Goal: Task Accomplishment & Management: Use online tool/utility

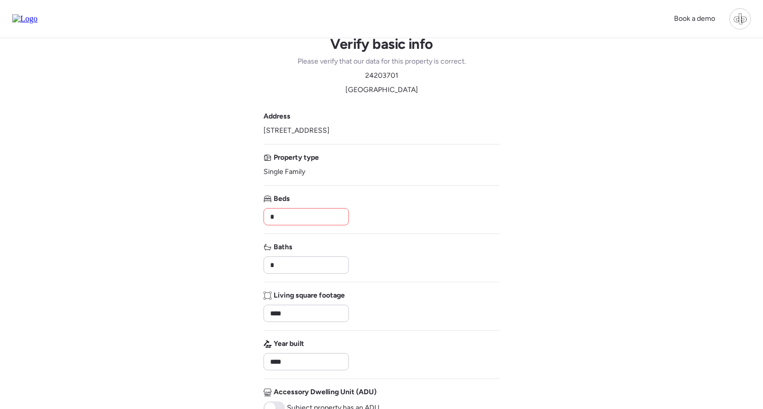
scroll to position [12, 0]
click at [734, 26] on div at bounding box center [739, 18] width 21 height 21
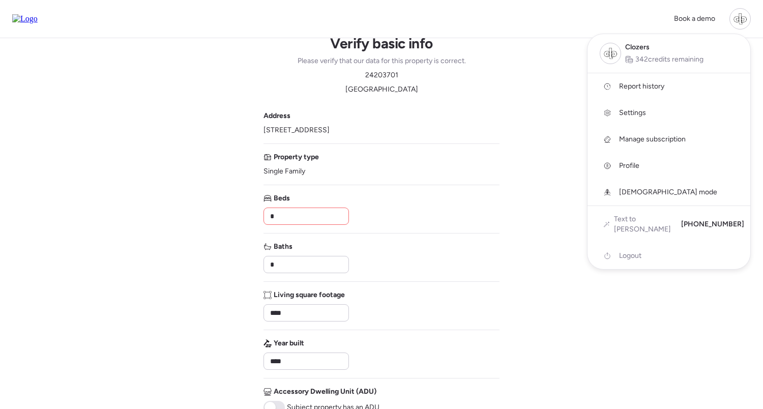
click at [623, 86] on span "Report history" at bounding box center [641, 86] width 45 height 10
click at [548, 111] on div at bounding box center [381, 164] width 763 height 409
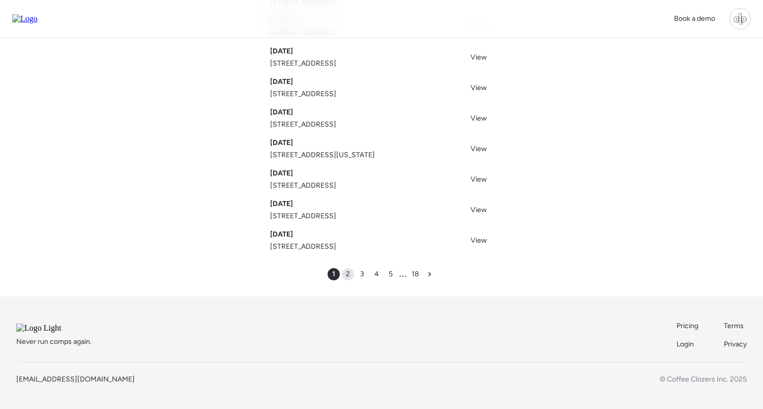
scroll to position [159, 0]
click at [351, 268] on div "2" at bounding box center [348, 274] width 12 height 12
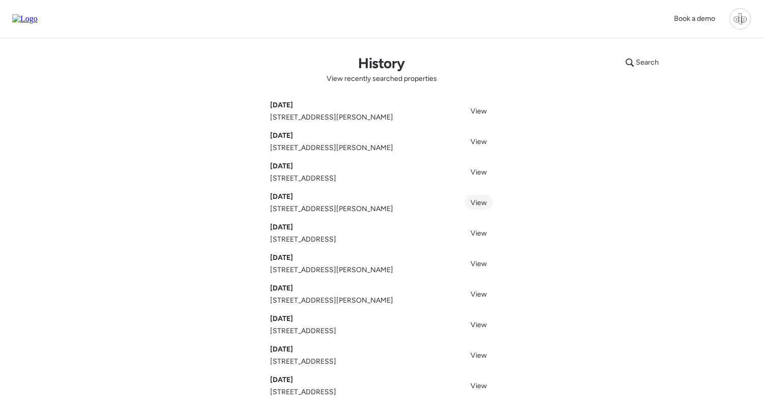
click at [480, 202] on span "View" at bounding box center [478, 202] width 16 height 9
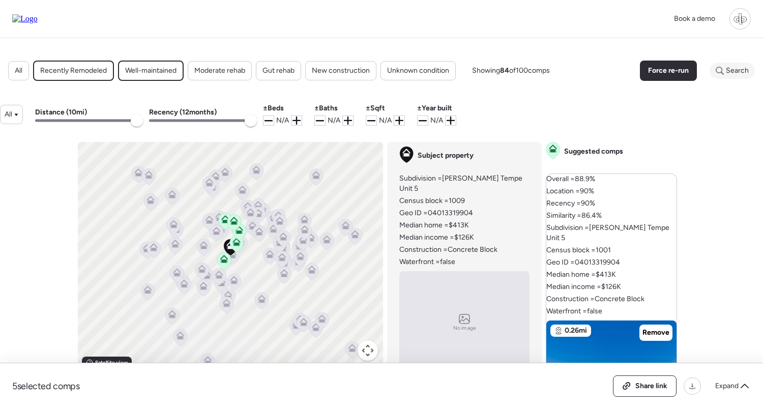
click at [744, 70] on span "Search" at bounding box center [737, 71] width 23 height 10
click at [702, 73] on input "text" at bounding box center [713, 71] width 74 height 14
paste input "*******"
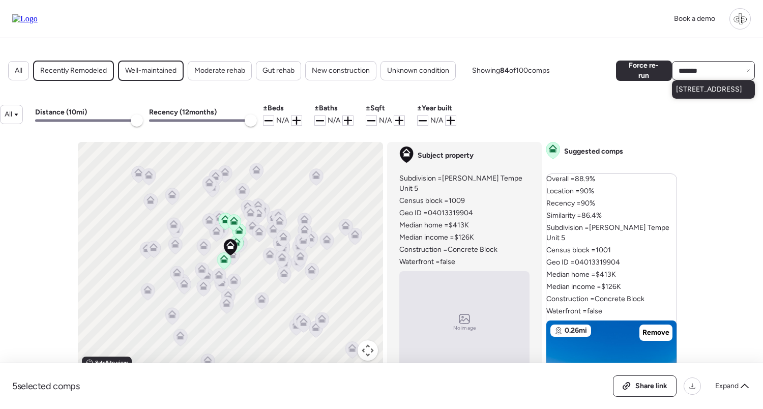
type input "*******"
click at [701, 92] on span "[STREET_ADDRESS]" at bounding box center [709, 89] width 66 height 10
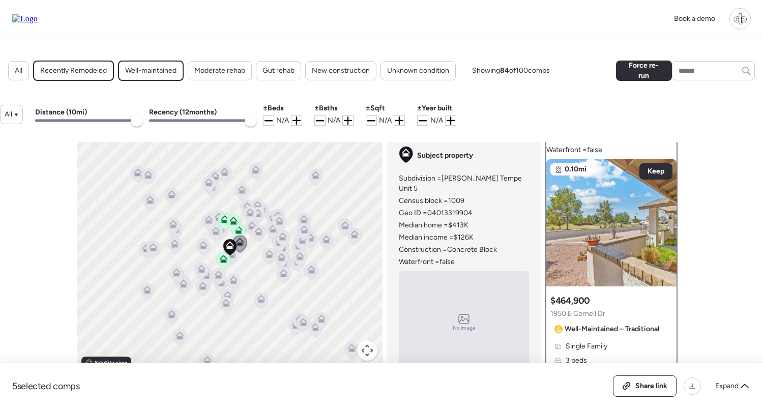
scroll to position [131, 0]
click at [610, 198] on img at bounding box center [611, 222] width 130 height 127
